Goal: Transaction & Acquisition: Book appointment/travel/reservation

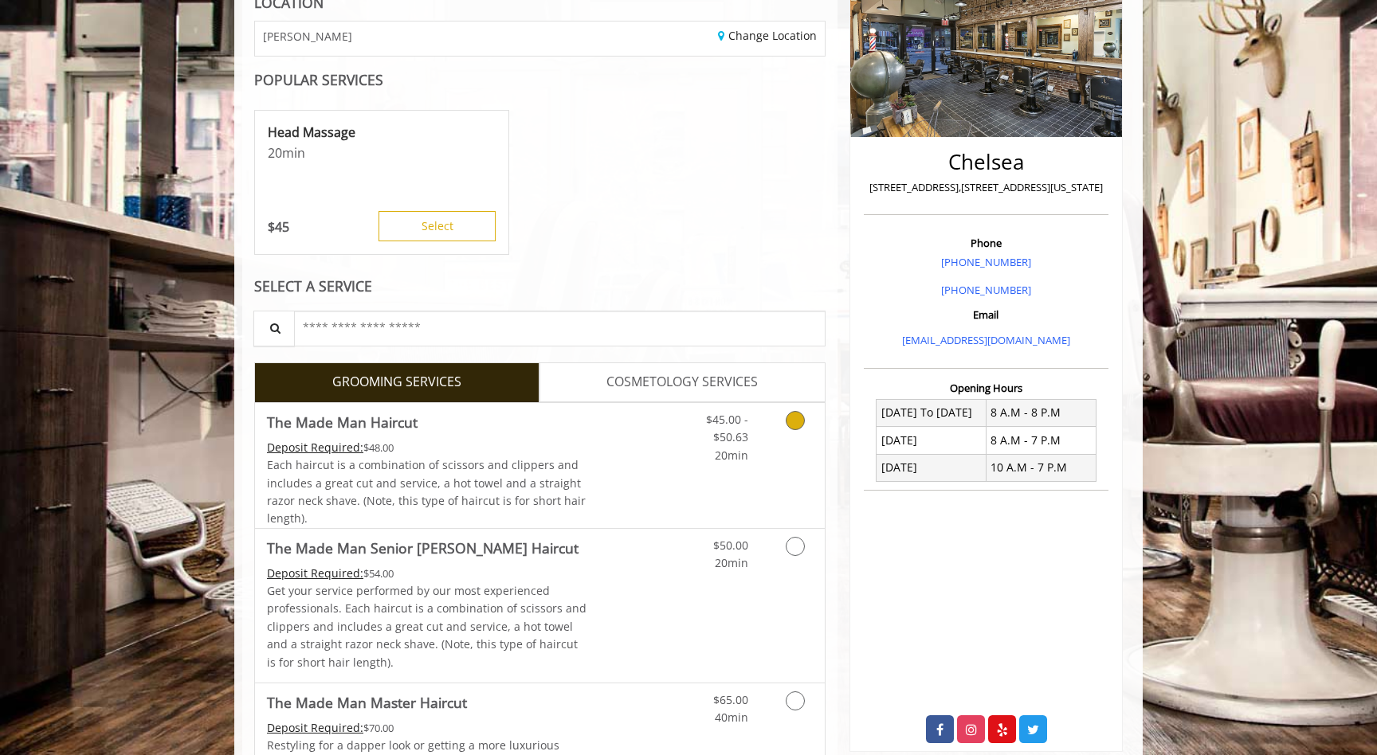
click at [739, 439] on span "$45.00 - $50.63" at bounding box center [727, 428] width 42 height 33
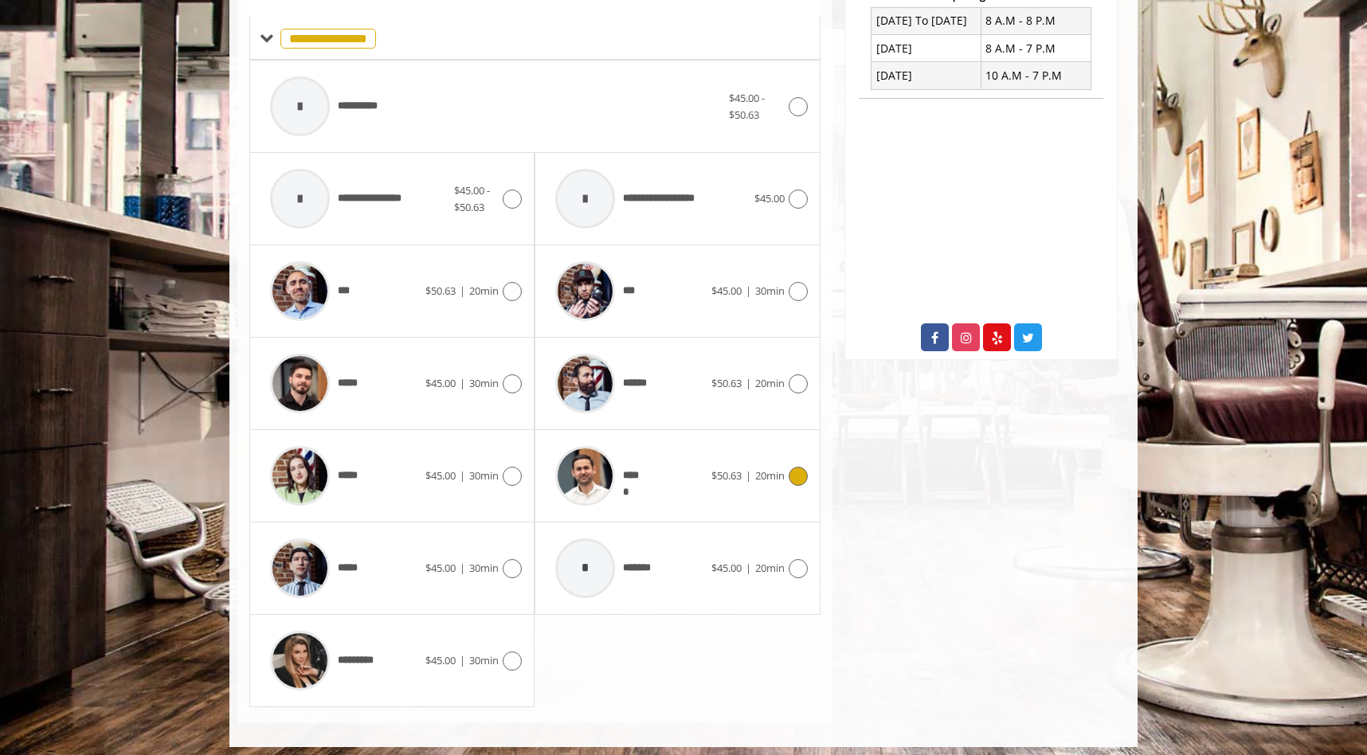
click at [650, 479] on div "*****" at bounding box center [628, 476] width 163 height 76
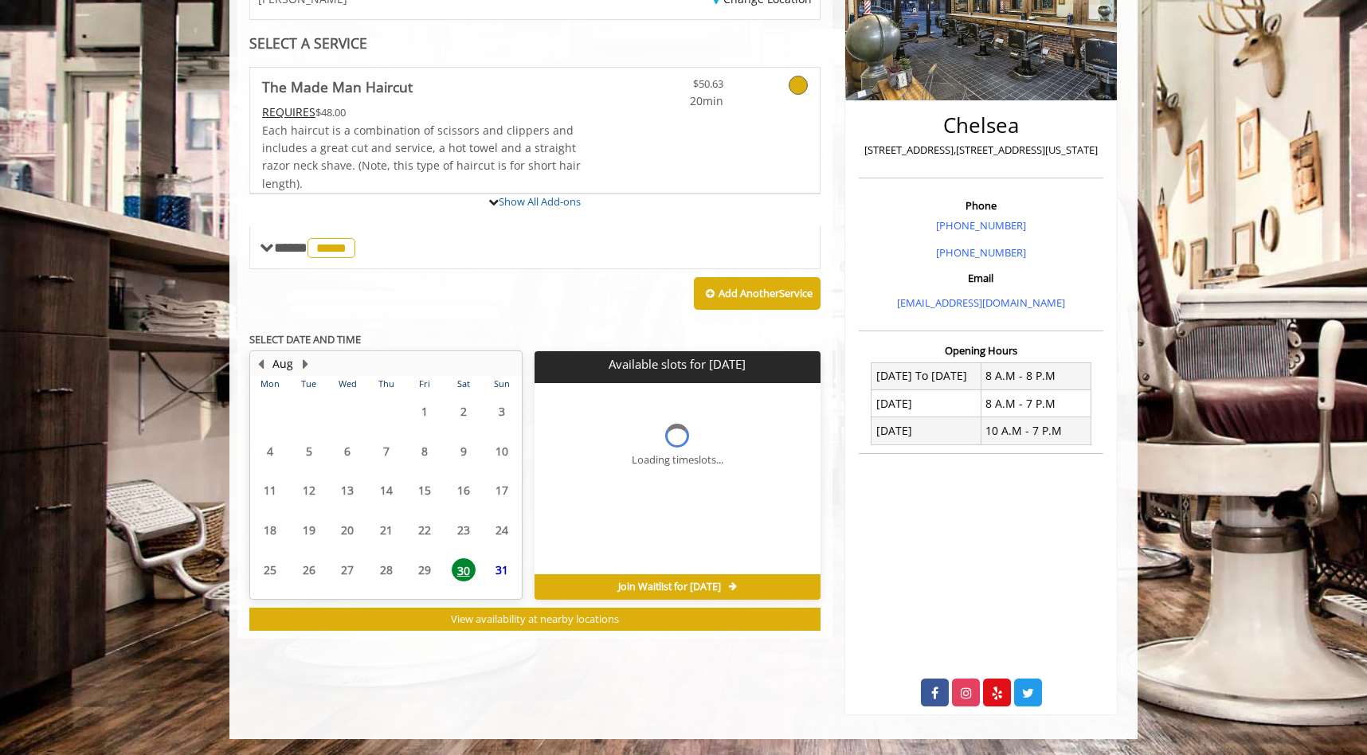
scroll to position [353, 0]
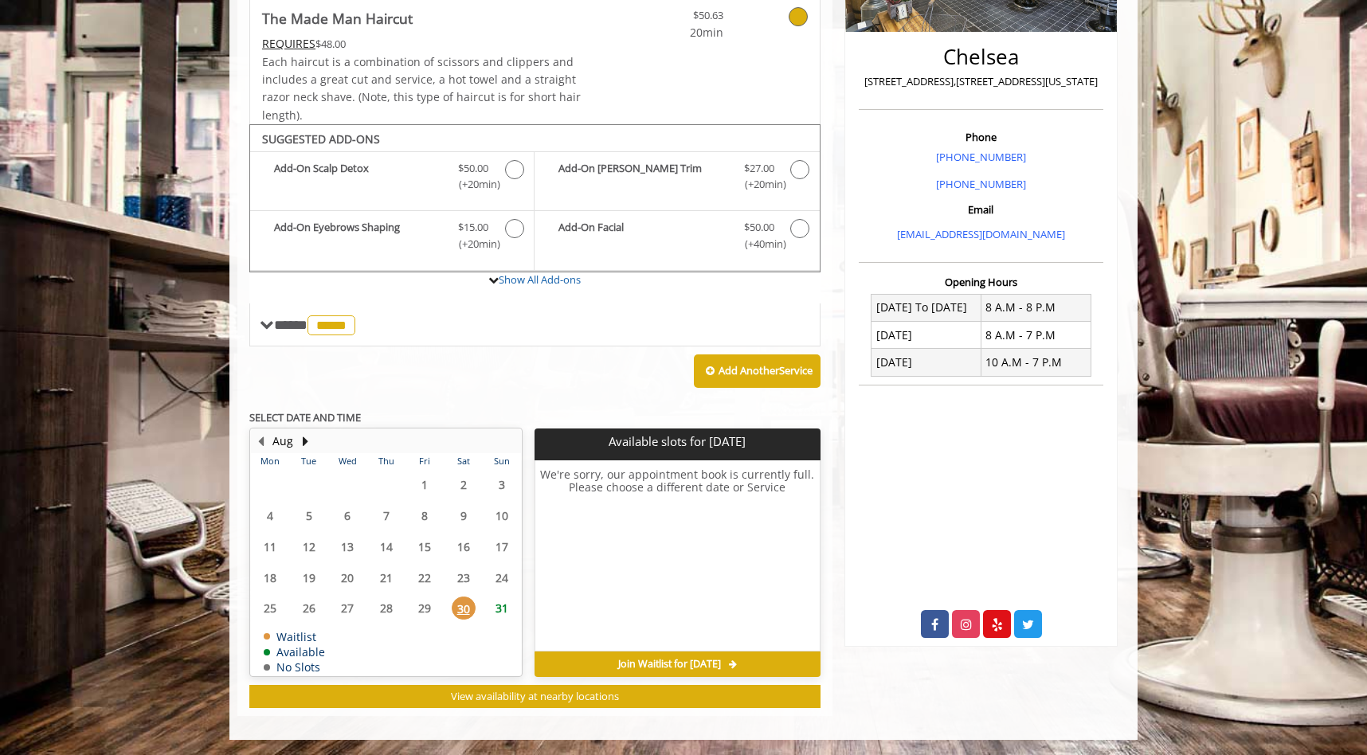
click at [504, 611] on span "31" at bounding box center [502, 608] width 24 height 23
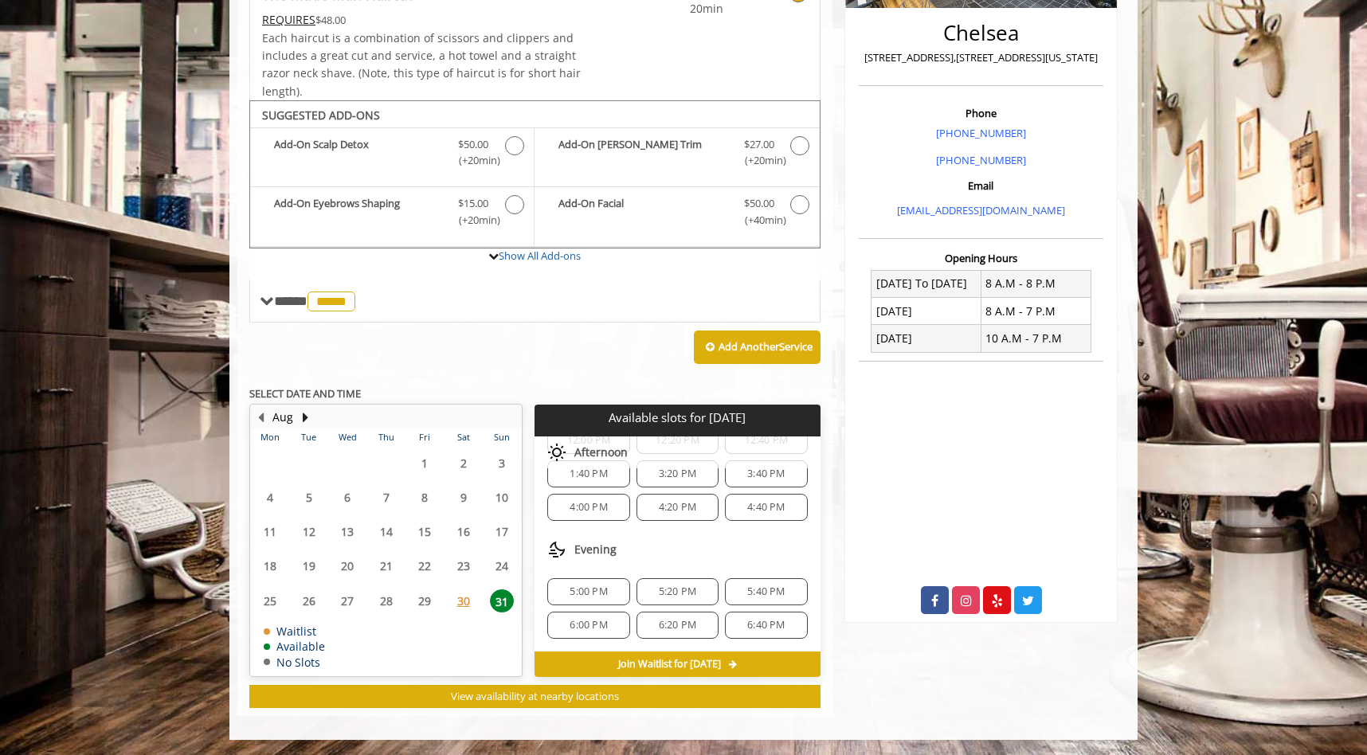
scroll to position [0, 0]
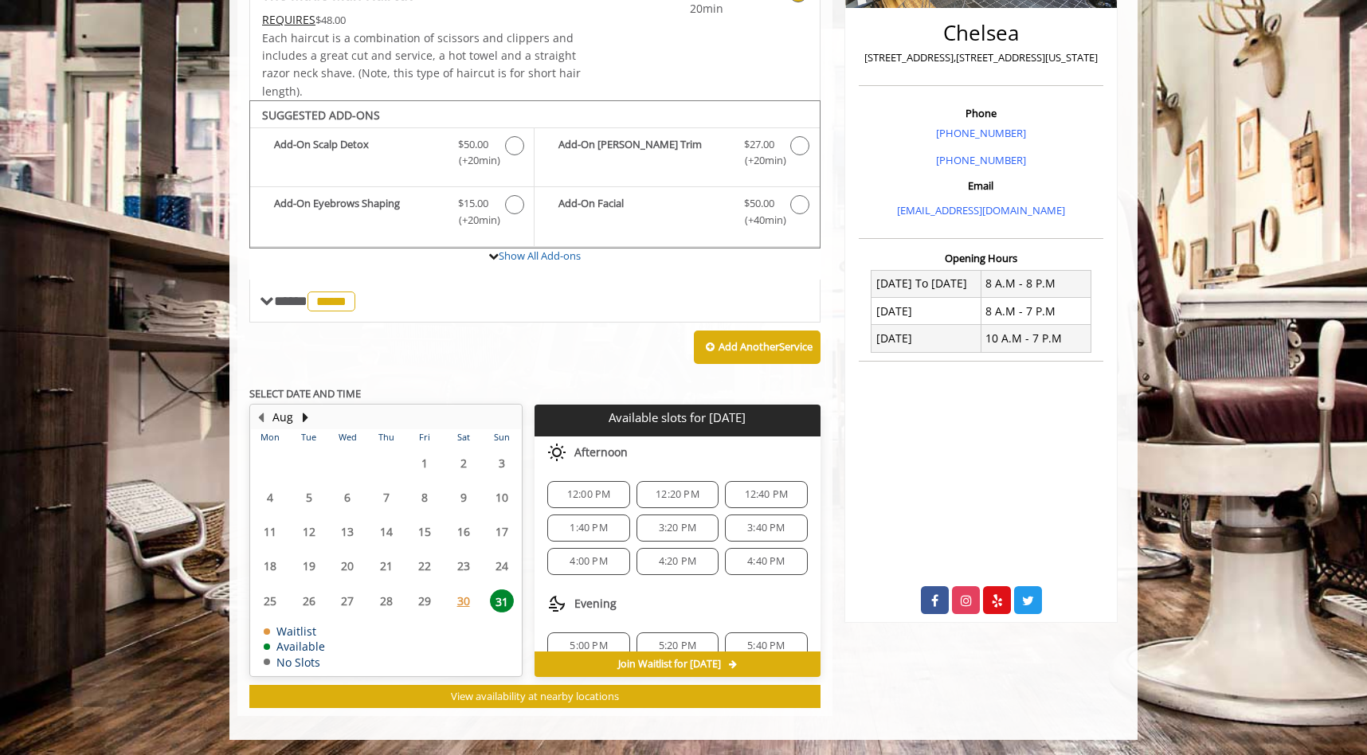
click at [578, 492] on span "12:00 PM" at bounding box center [589, 494] width 44 height 13
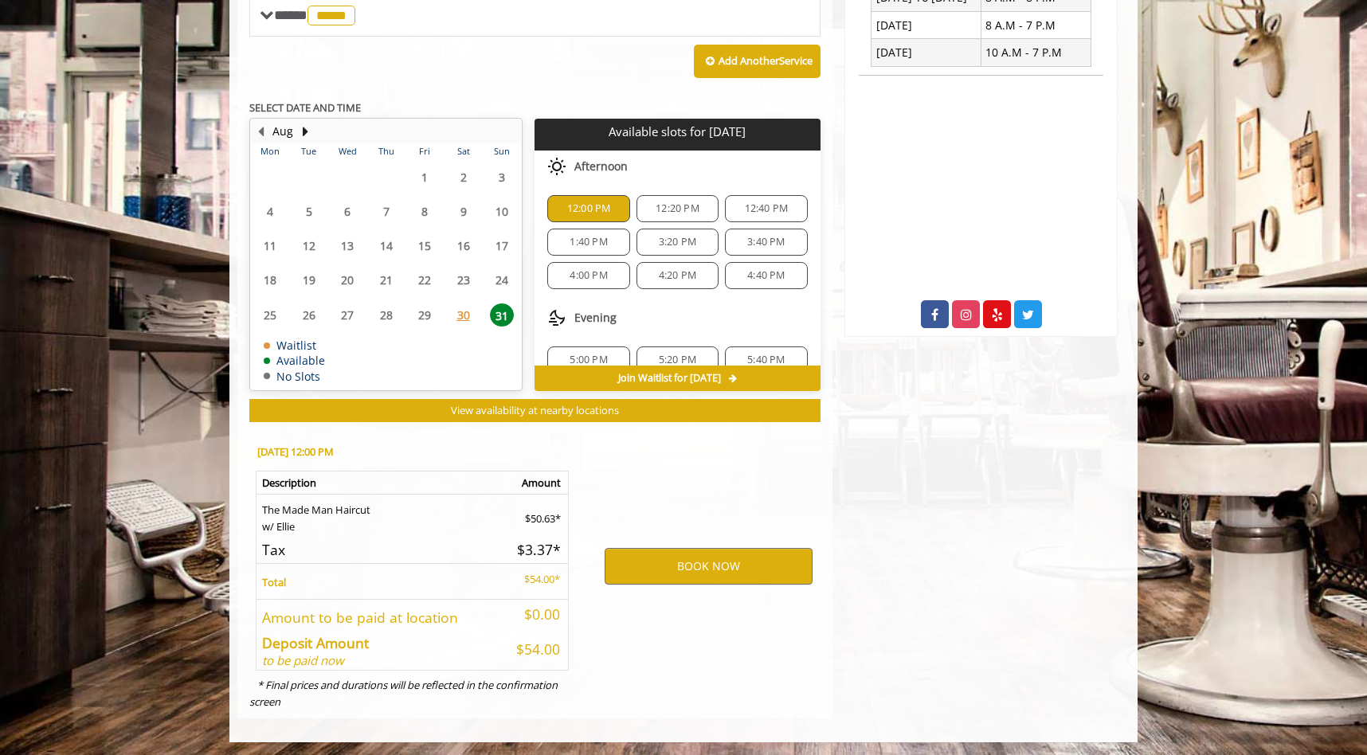
scroll to position [665, 0]
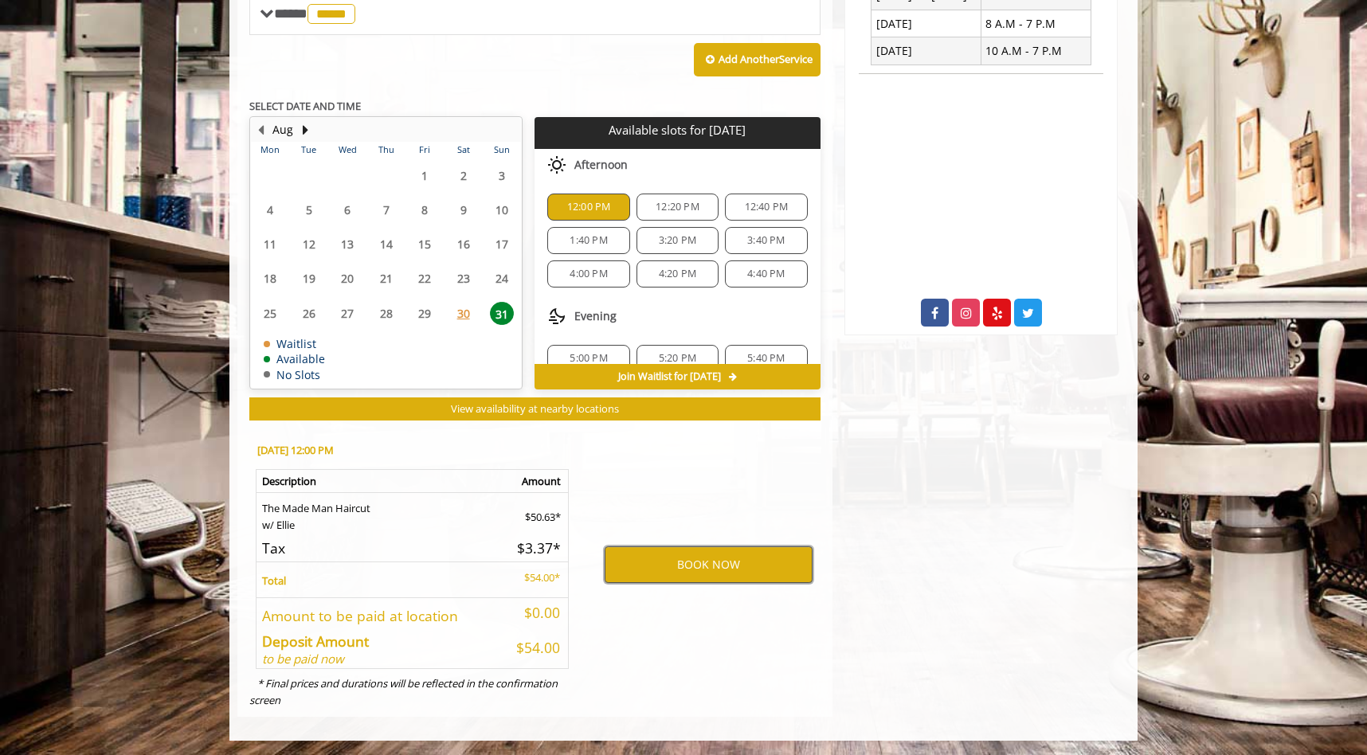
click at [716, 567] on button "BOOK NOW" at bounding box center [709, 565] width 208 height 37
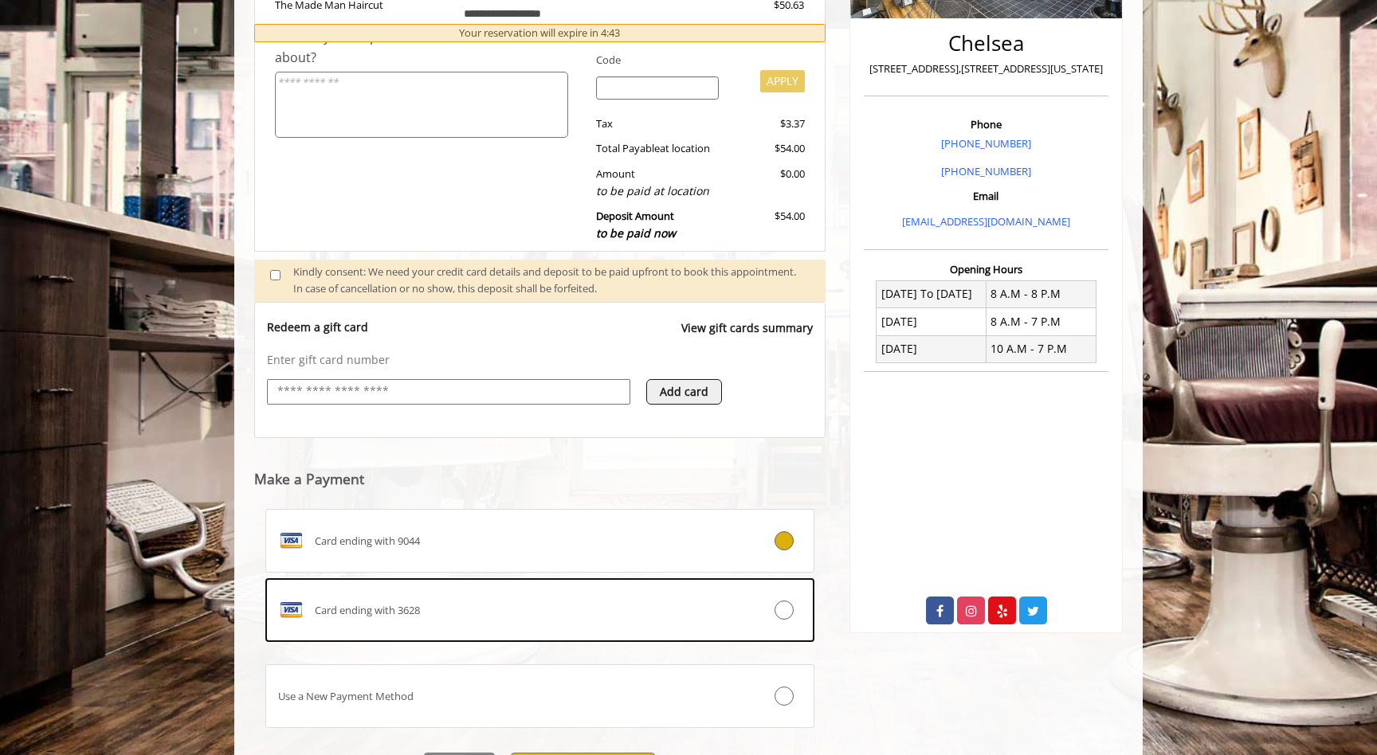
scroll to position [456, 0]
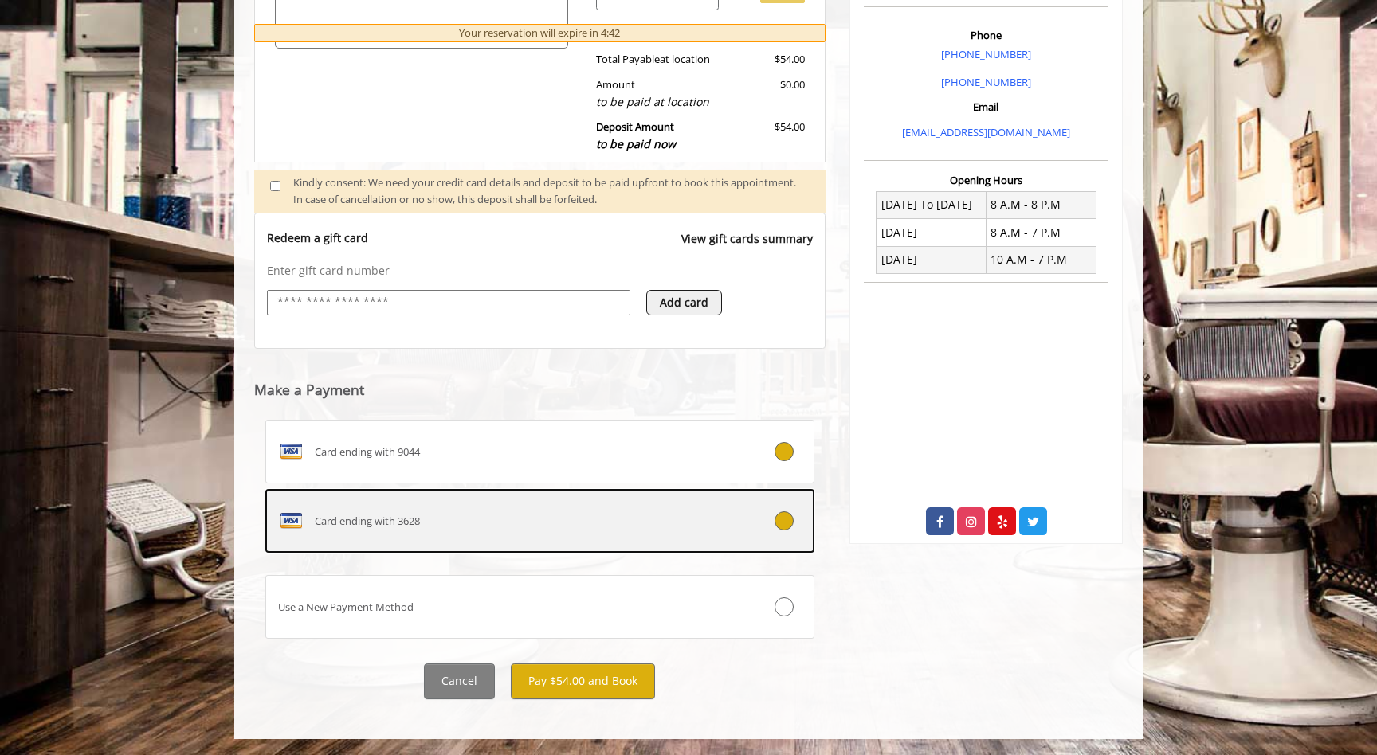
click at [626, 541] on label "Card ending with 3628" at bounding box center [539, 521] width 549 height 64
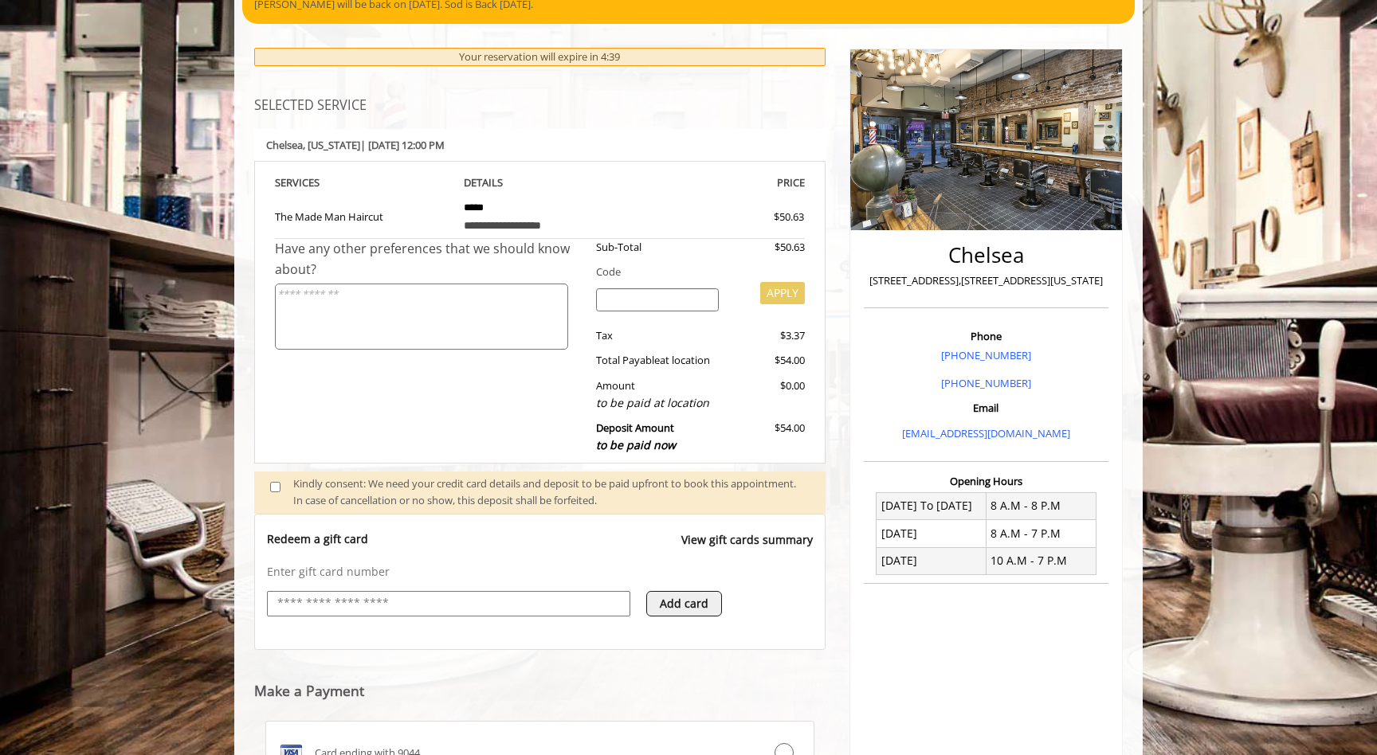
scroll to position [143, 0]
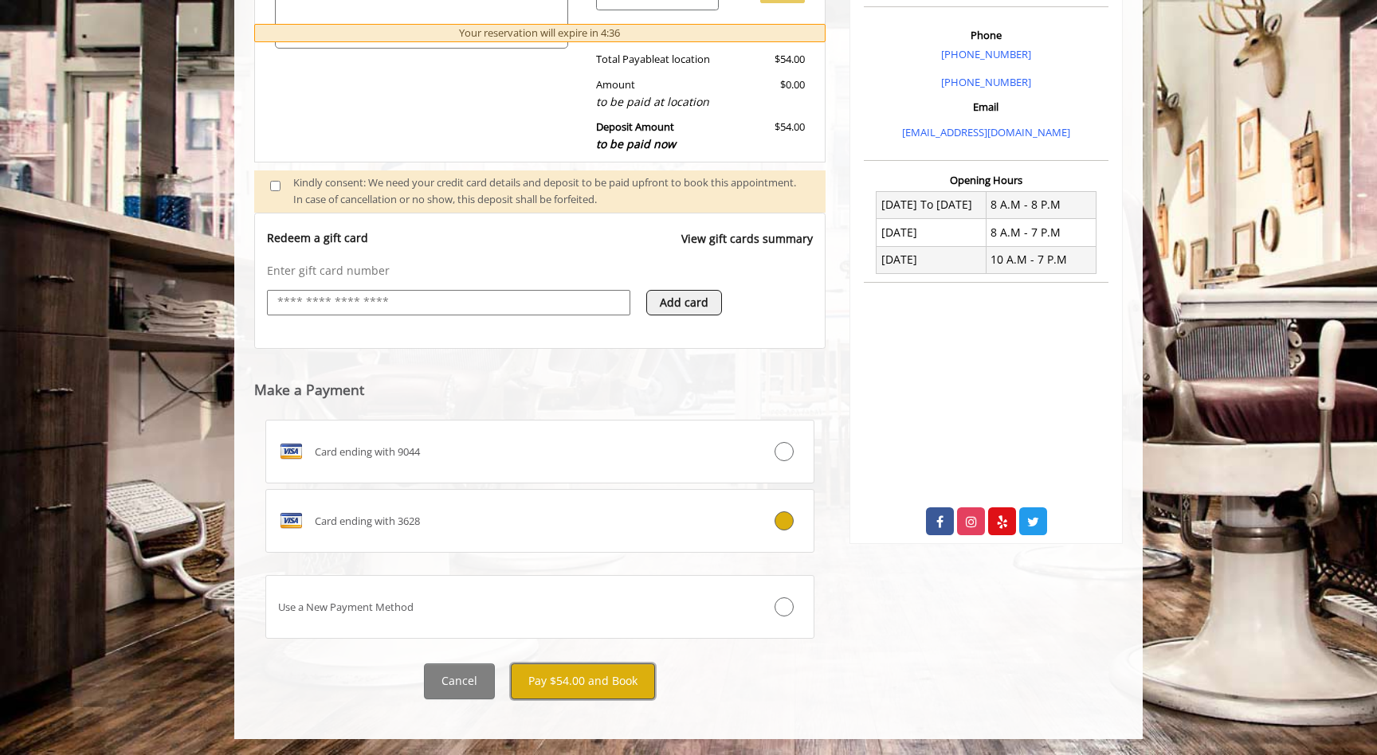
click at [586, 690] on button "Pay $54.00 and Book" at bounding box center [583, 682] width 144 height 36
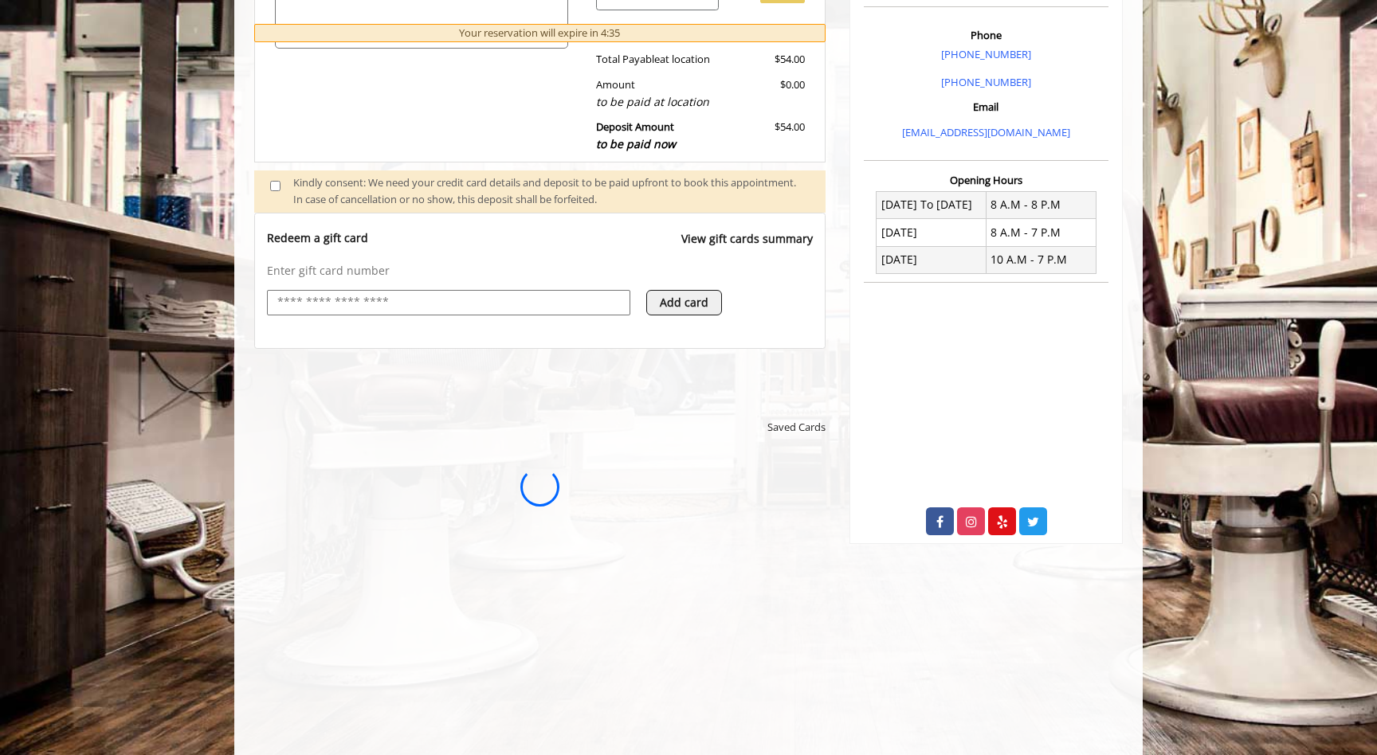
scroll to position [0, 0]
